Goal: Task Accomplishment & Management: Manage account settings

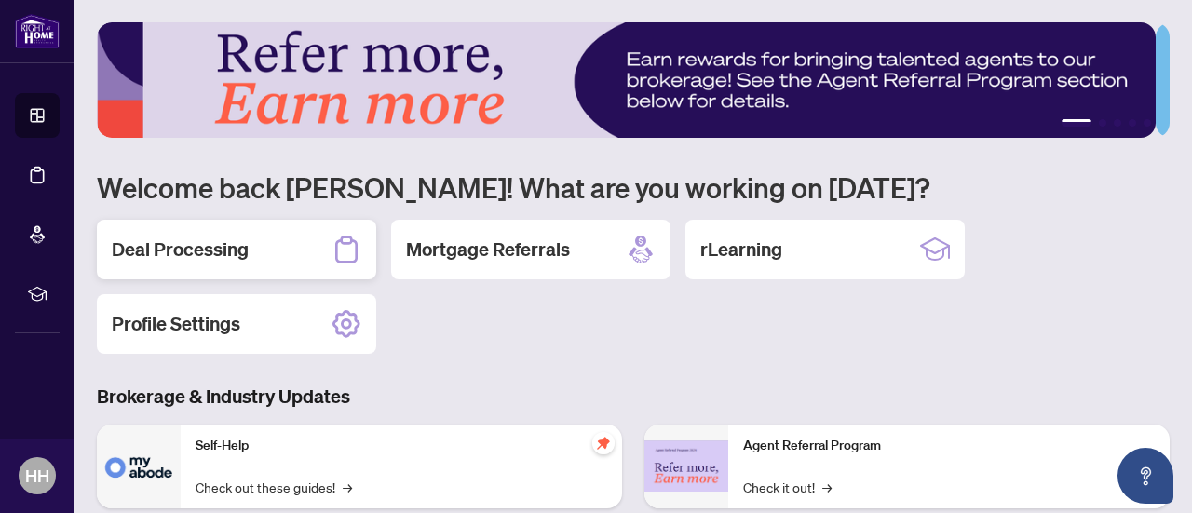
click at [160, 247] on h2 "Deal Processing" at bounding box center [180, 249] width 137 height 26
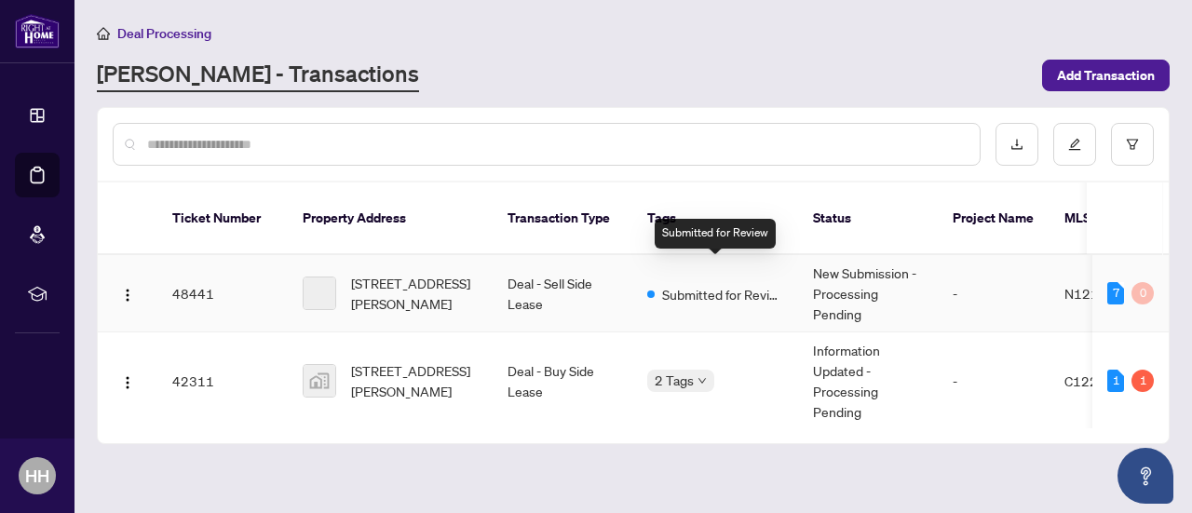
click at [734, 284] on span "Submitted for Review" at bounding box center [722, 294] width 121 height 20
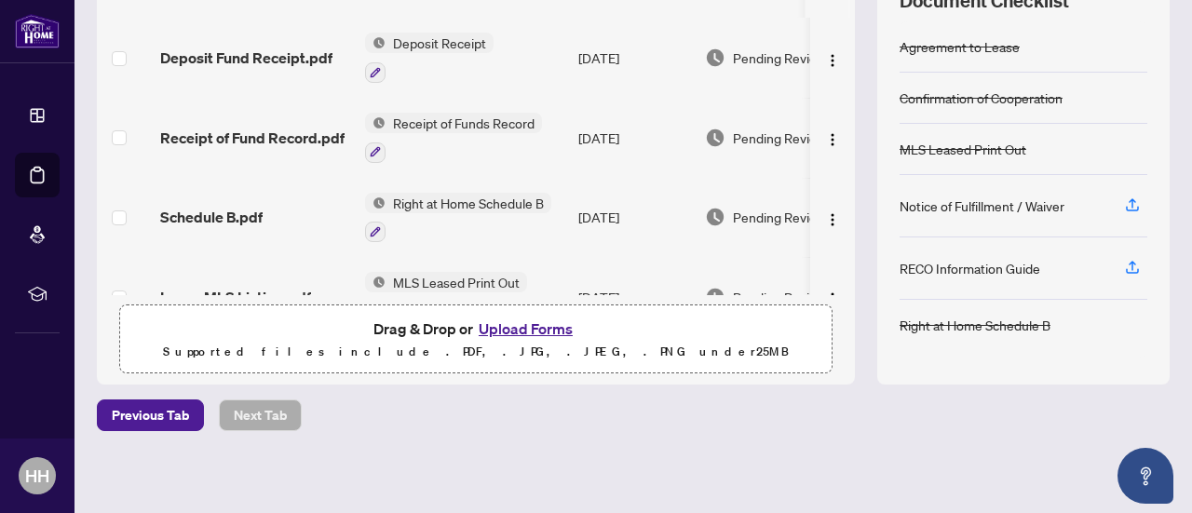
scroll to position [291, 0]
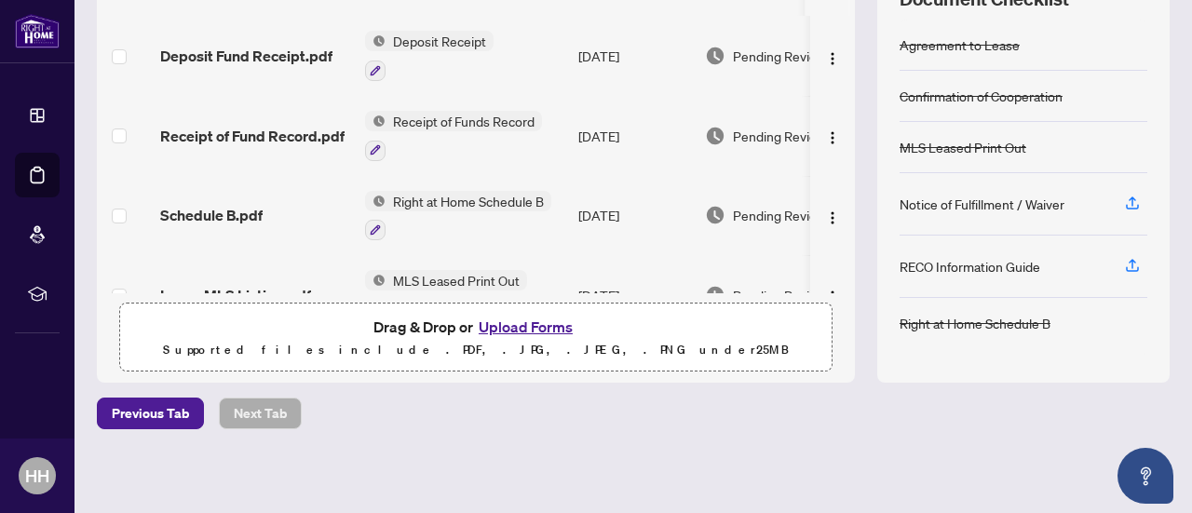
click at [516, 318] on button "Upload Forms" at bounding box center [525, 327] width 105 height 24
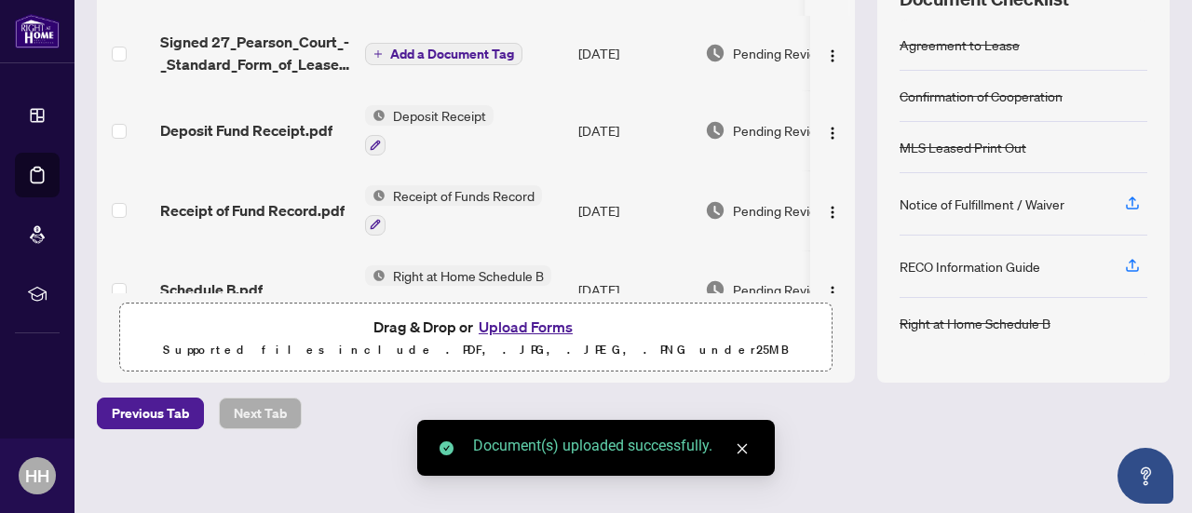
drag, startPoint x: 834, startPoint y: 101, endPoint x: 830, endPoint y: 116, distance: 15.4
click at [830, 116] on td at bounding box center [832, 130] width 45 height 80
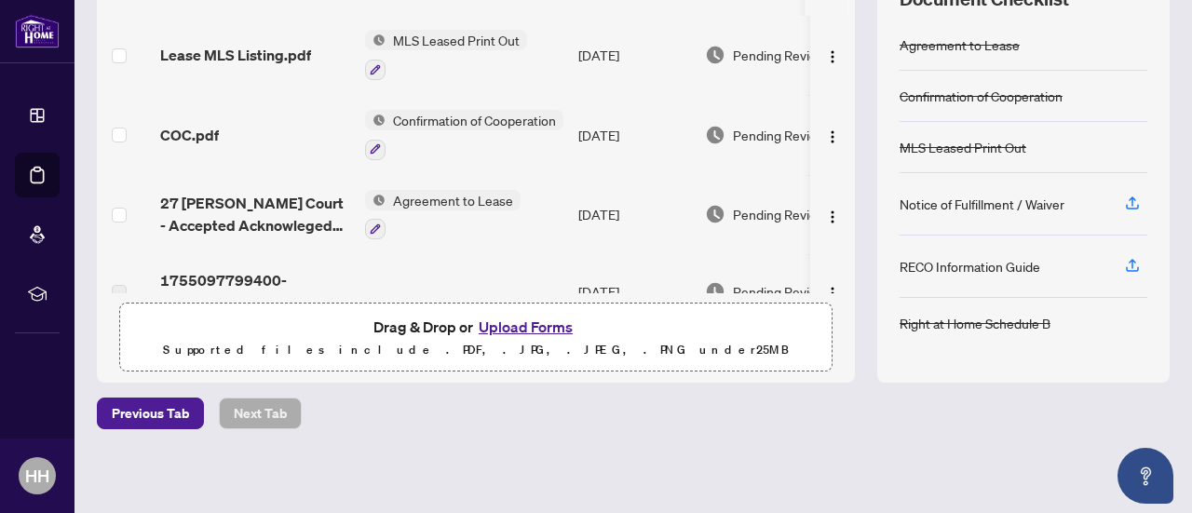
scroll to position [352, 0]
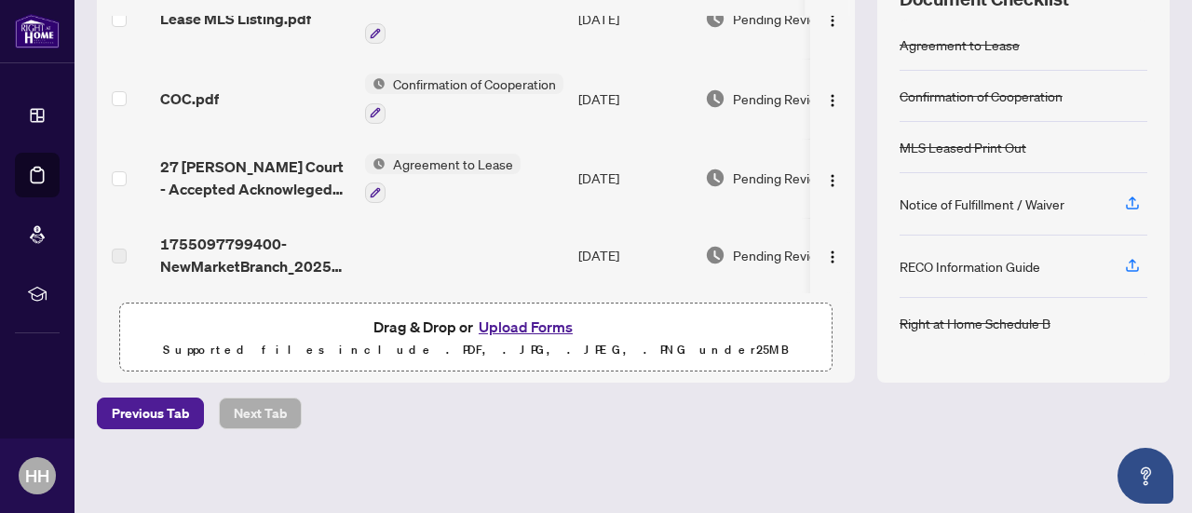
click at [495, 323] on button "Upload Forms" at bounding box center [525, 327] width 105 height 24
